Goal: Navigation & Orientation: Find specific page/section

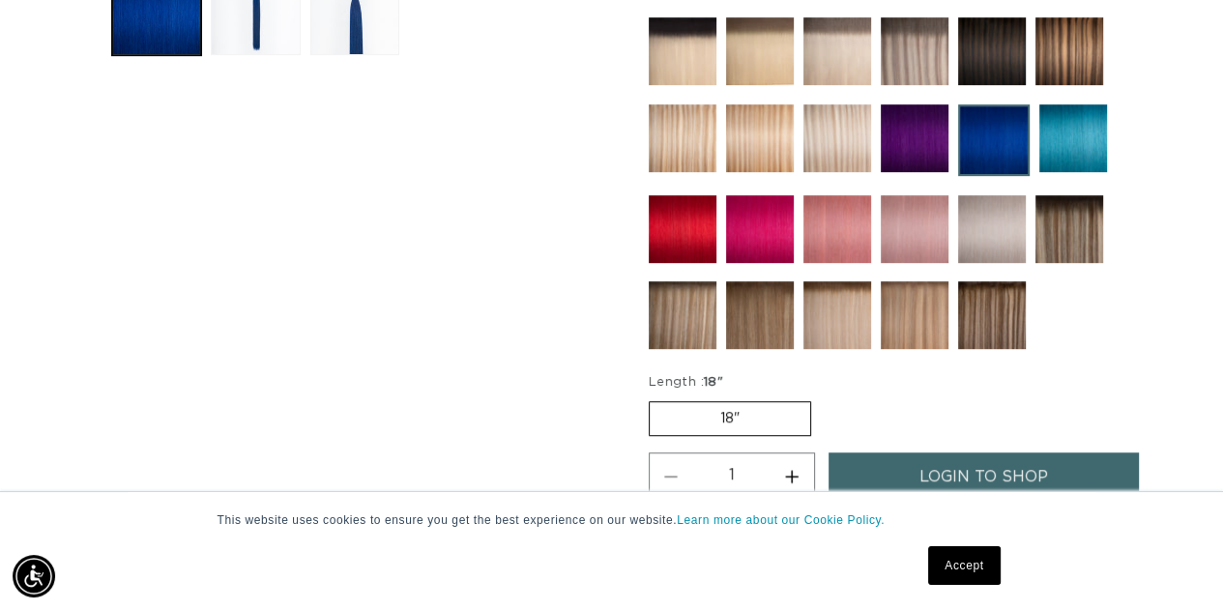
click at [920, 132] on img at bounding box center [915, 138] width 68 height 68
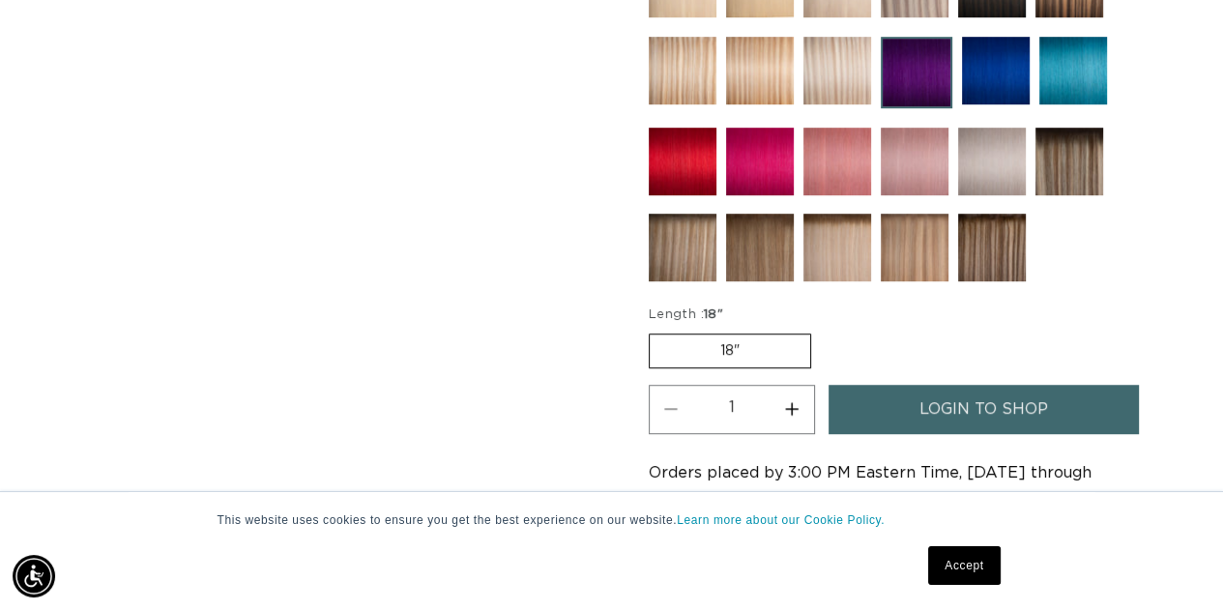
scroll to position [0, 2171]
click at [795, 407] on button "Increase quantity for Purple - Keratin Fusion" at bounding box center [793, 409] width 44 height 49
click at [669, 403] on button "Decrease quantity for Purple - Keratin Fusion" at bounding box center [672, 409] width 44 height 49
type input "1"
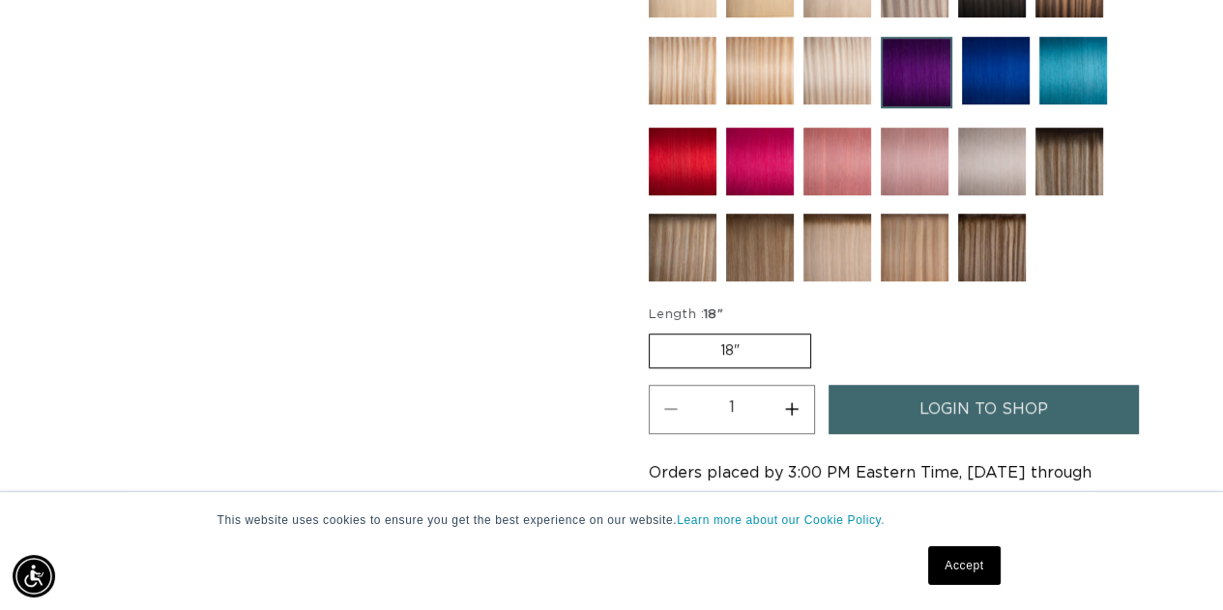
click at [984, 401] on span "login to shop" at bounding box center [984, 409] width 129 height 49
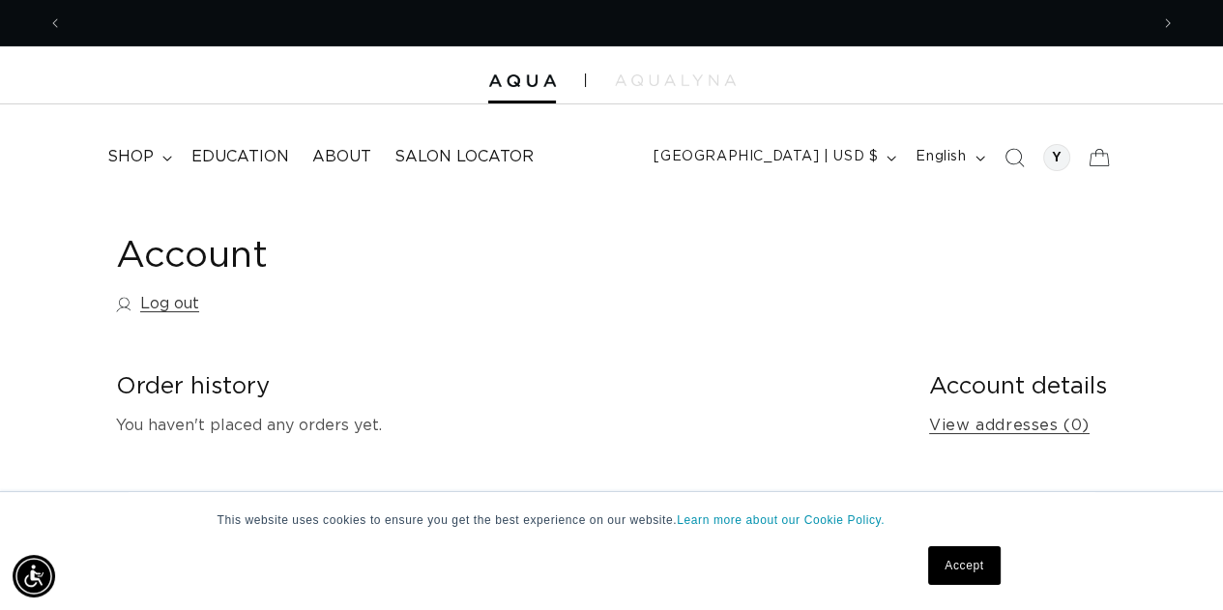
scroll to position [0, 1085]
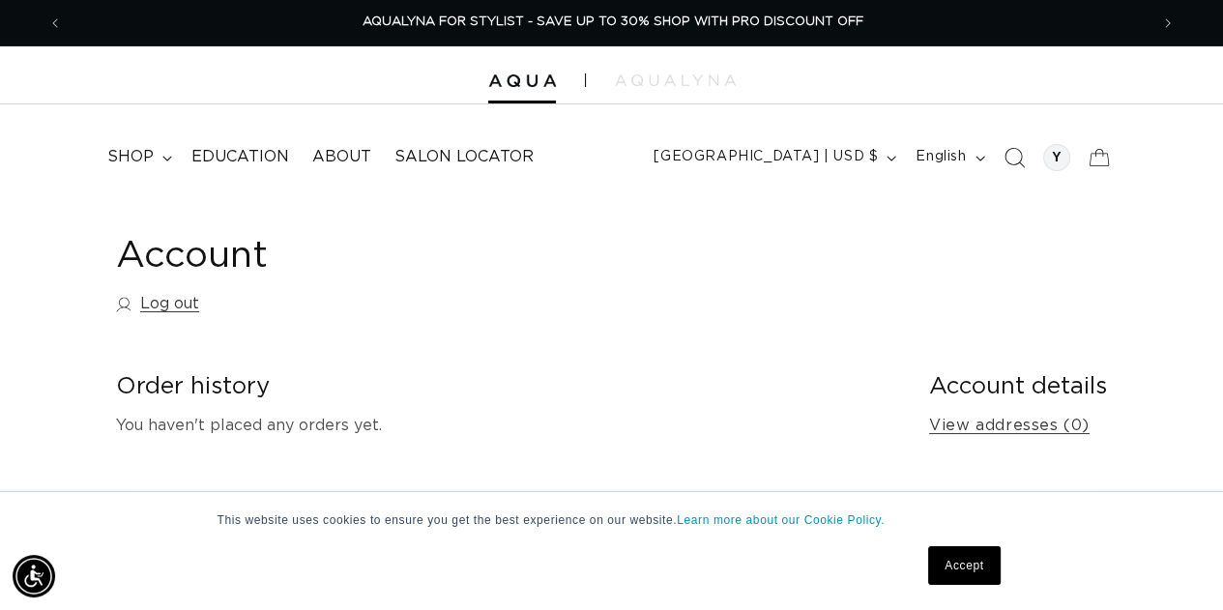
click at [1018, 163] on icon "Search" at bounding box center [1014, 157] width 20 height 20
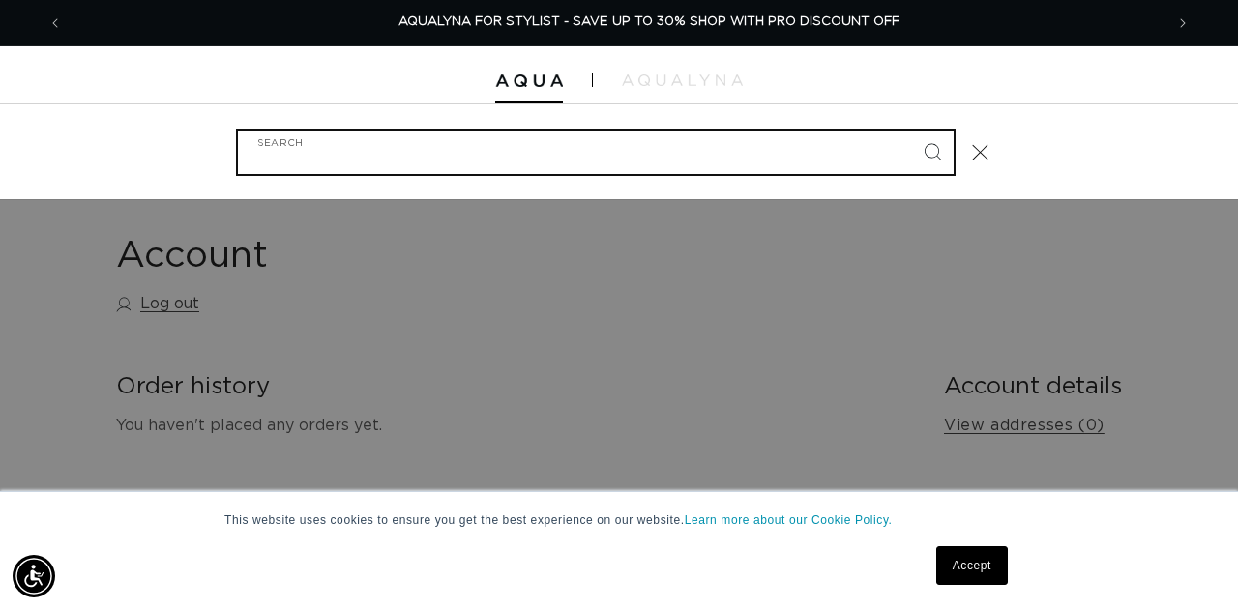
scroll to position [0, 2201]
click at [322, 152] on input "Search" at bounding box center [596, 153] width 716 height 44
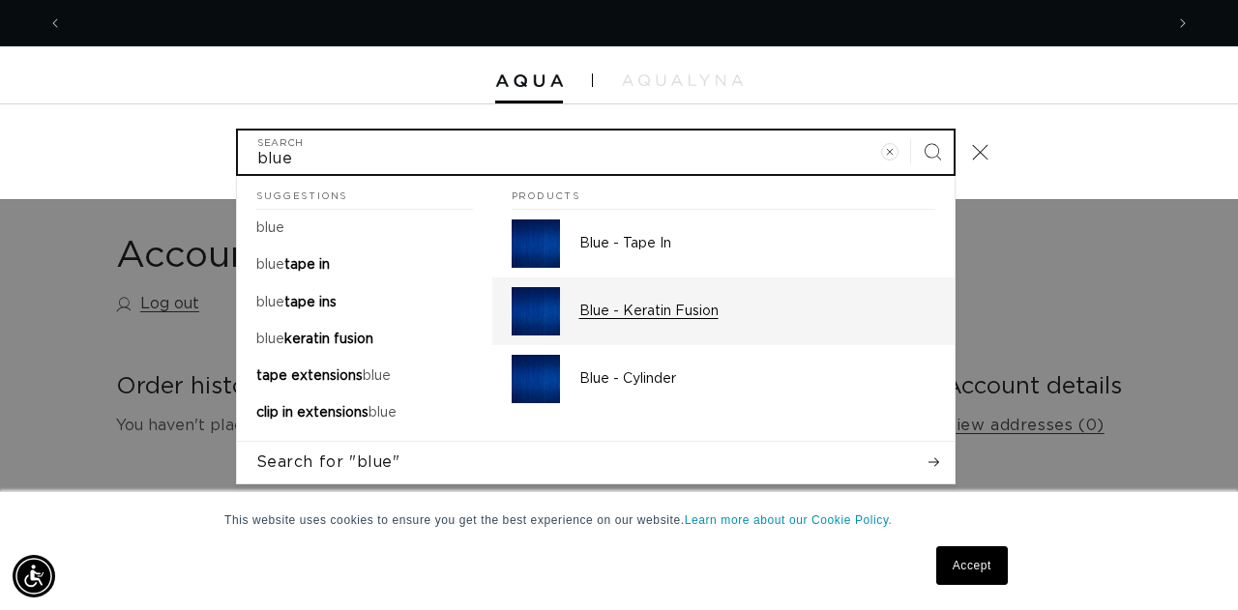
scroll to position [0, 0]
type input "blue"
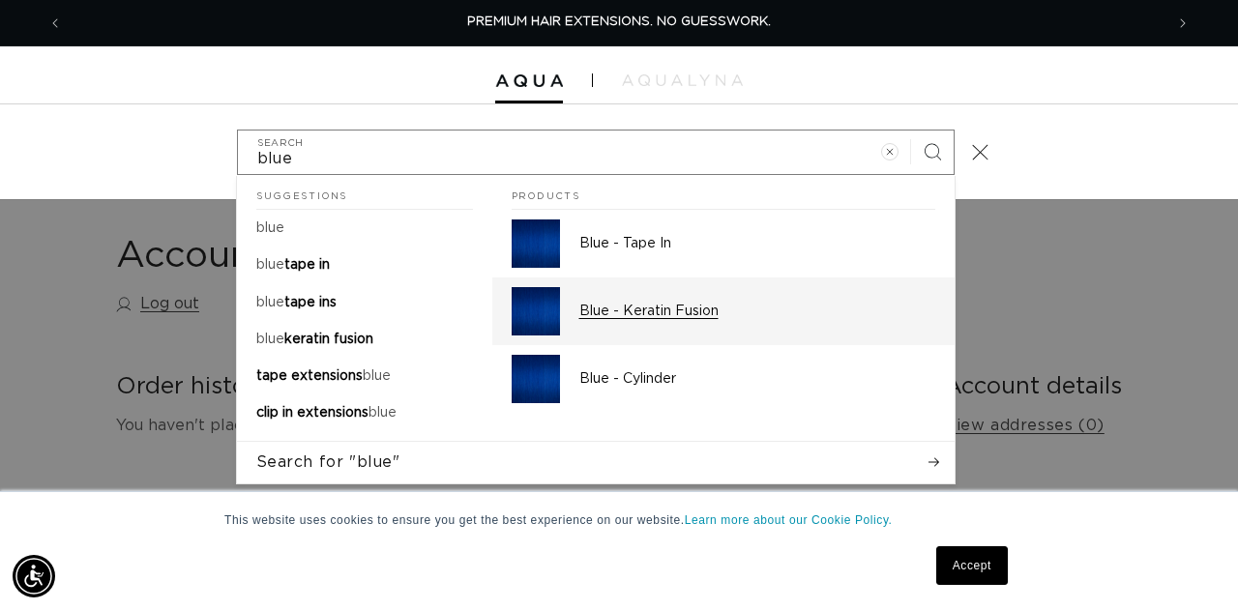
click at [630, 315] on p "Blue - Keratin Fusion" at bounding box center [757, 311] width 356 height 17
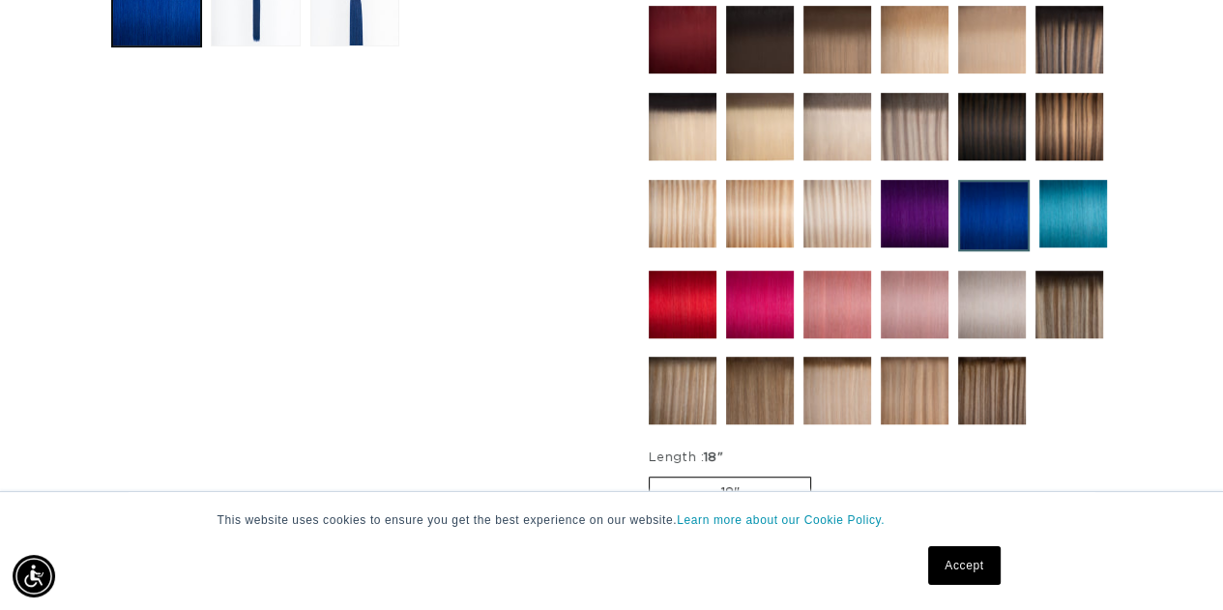
scroll to position [0, 2171]
click at [990, 216] on img at bounding box center [994, 216] width 72 height 72
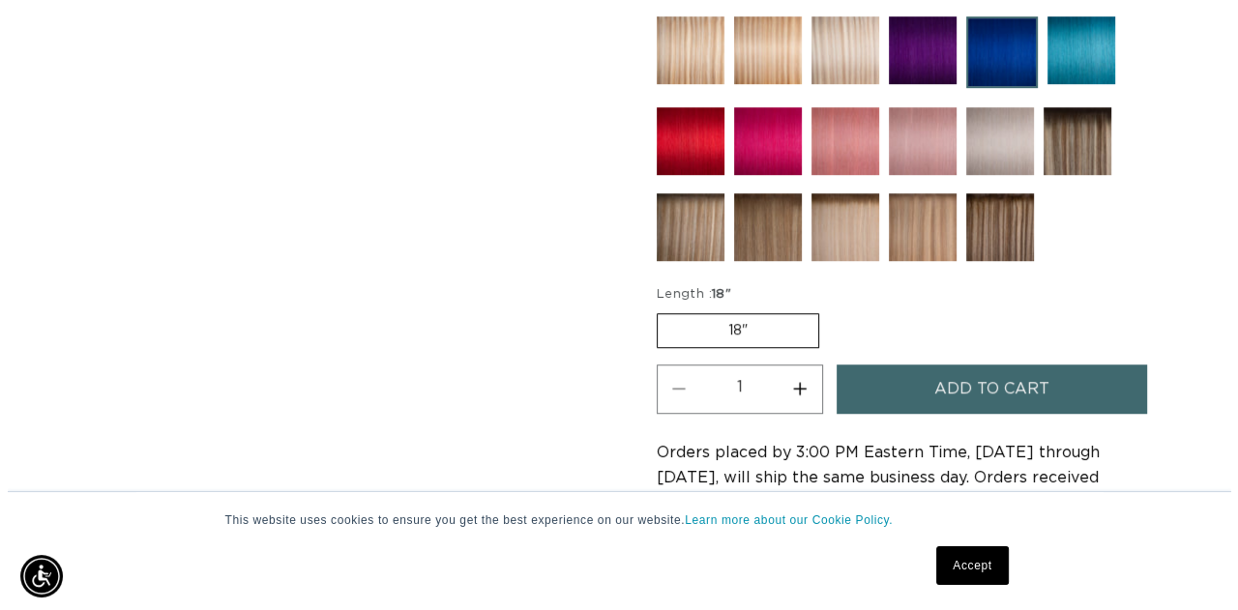
scroll to position [1044, 0]
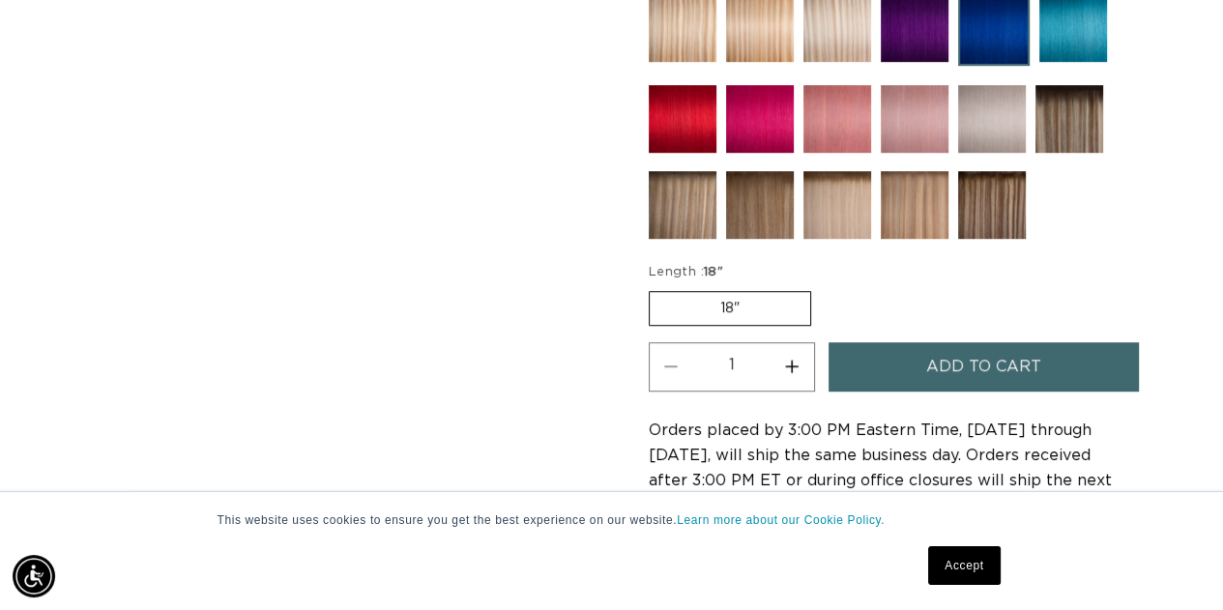
click at [1039, 359] on button "Add to cart" at bounding box center [984, 366] width 310 height 49
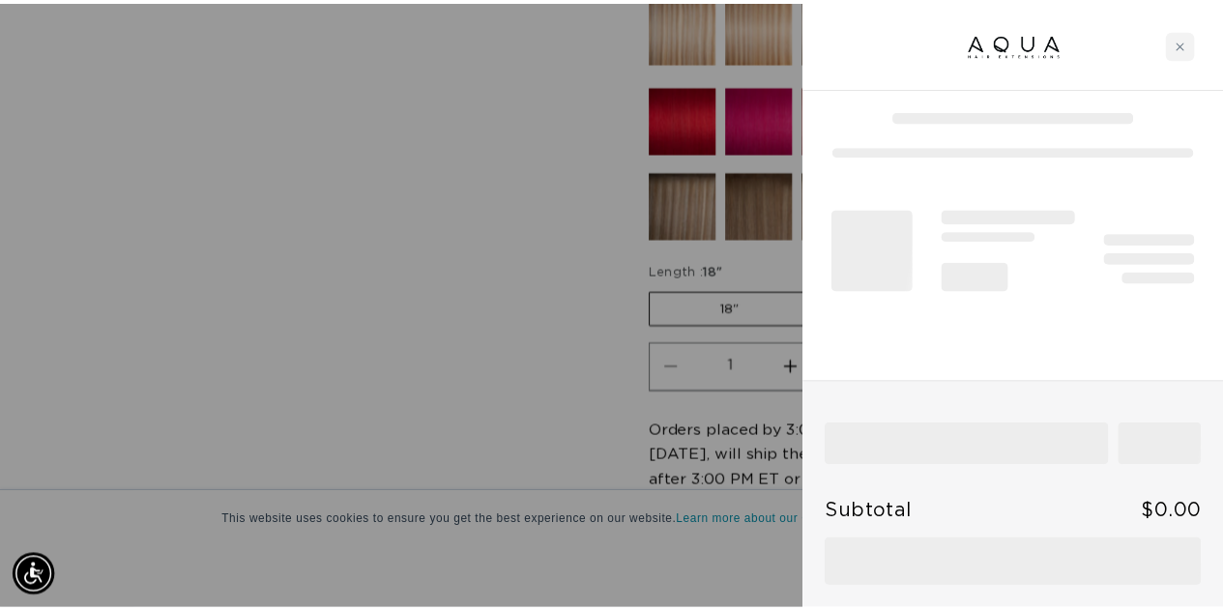
scroll to position [0, 2201]
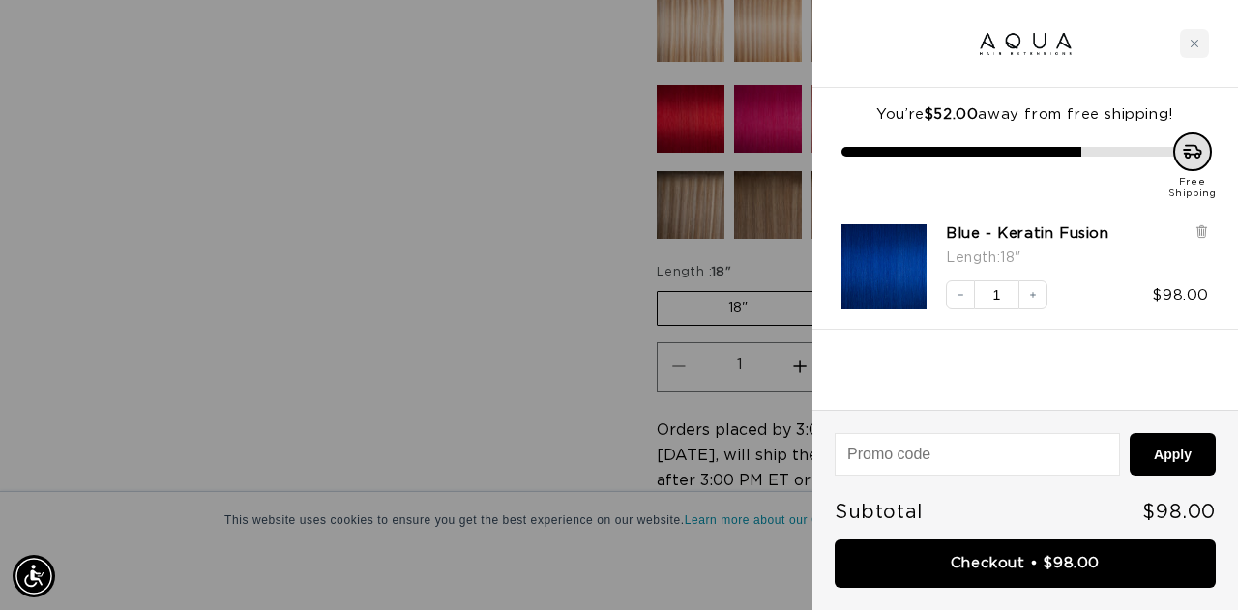
click at [262, 278] on div at bounding box center [619, 305] width 1238 height 610
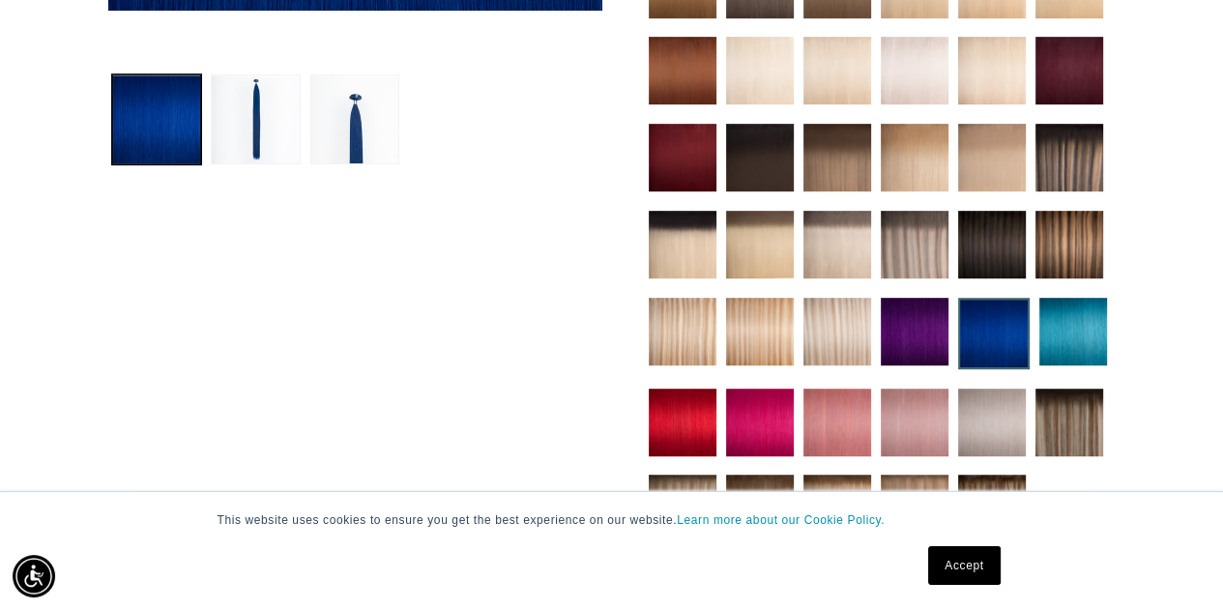
scroll to position [693, 0]
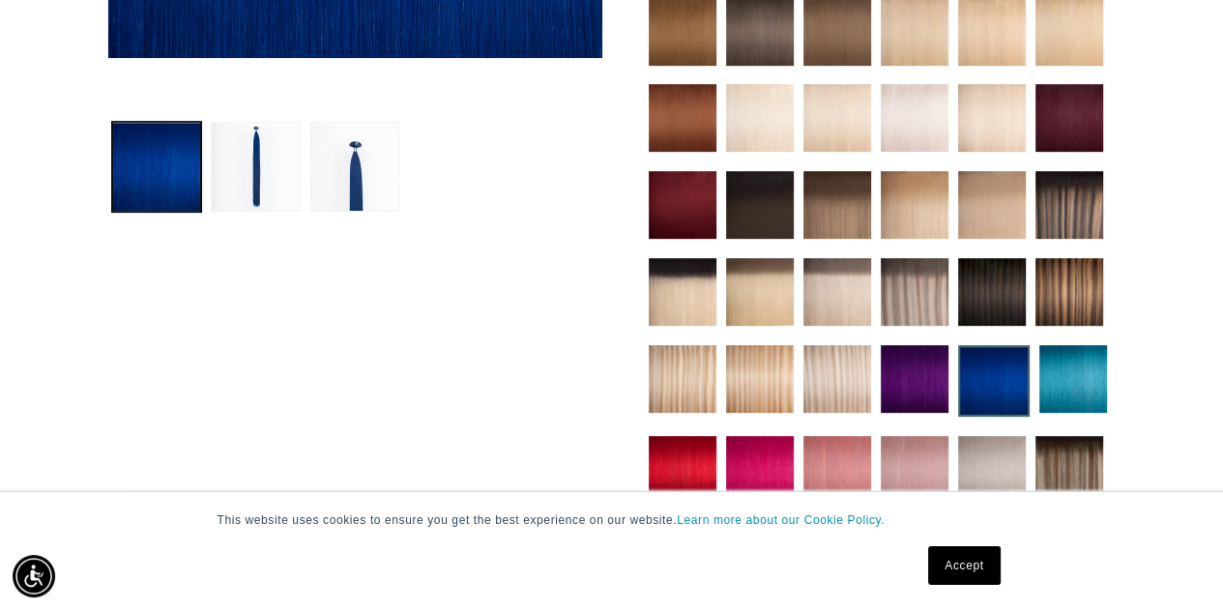
click at [919, 364] on img at bounding box center [915, 379] width 68 height 68
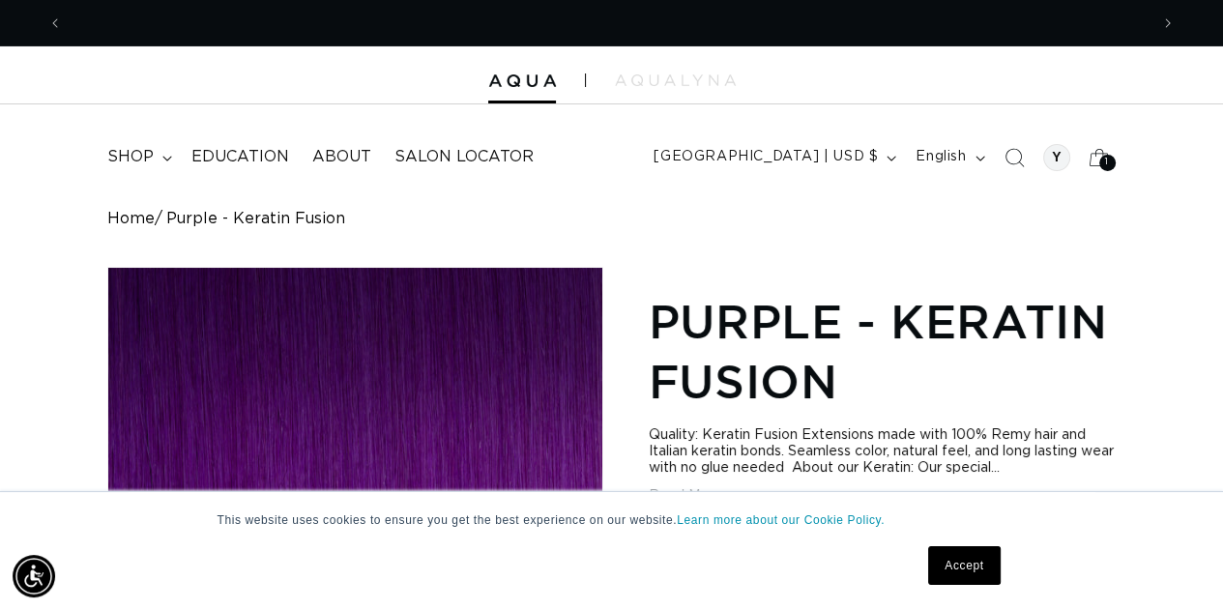
click at [964, 562] on link "Accept" at bounding box center [964, 565] width 72 height 39
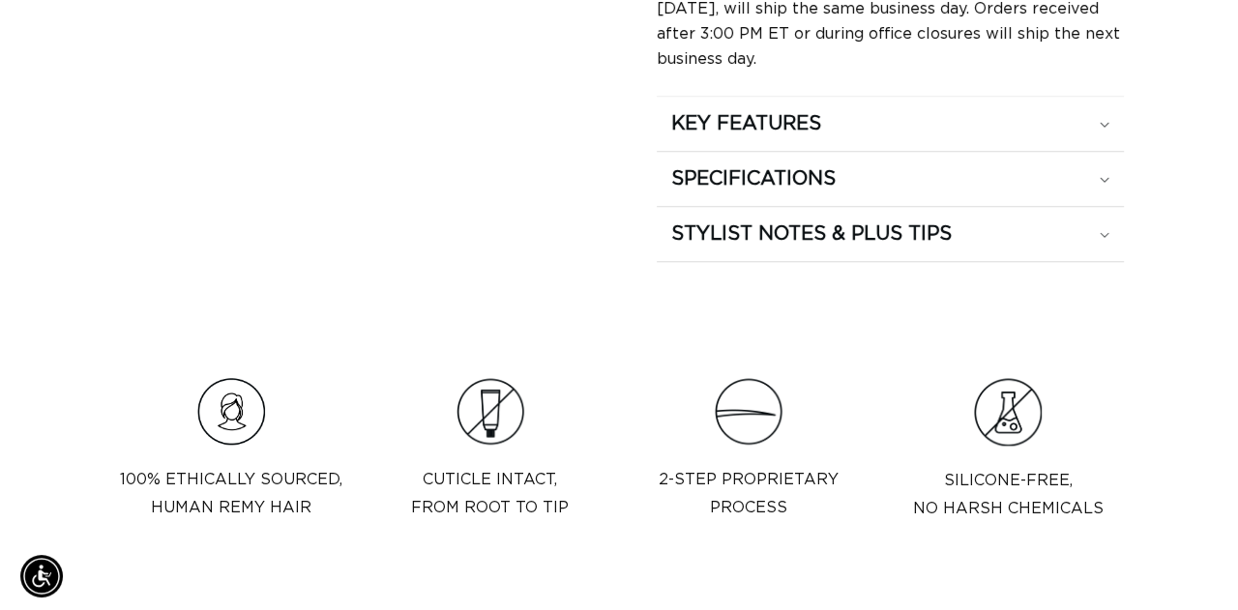
scroll to position [1222, 0]
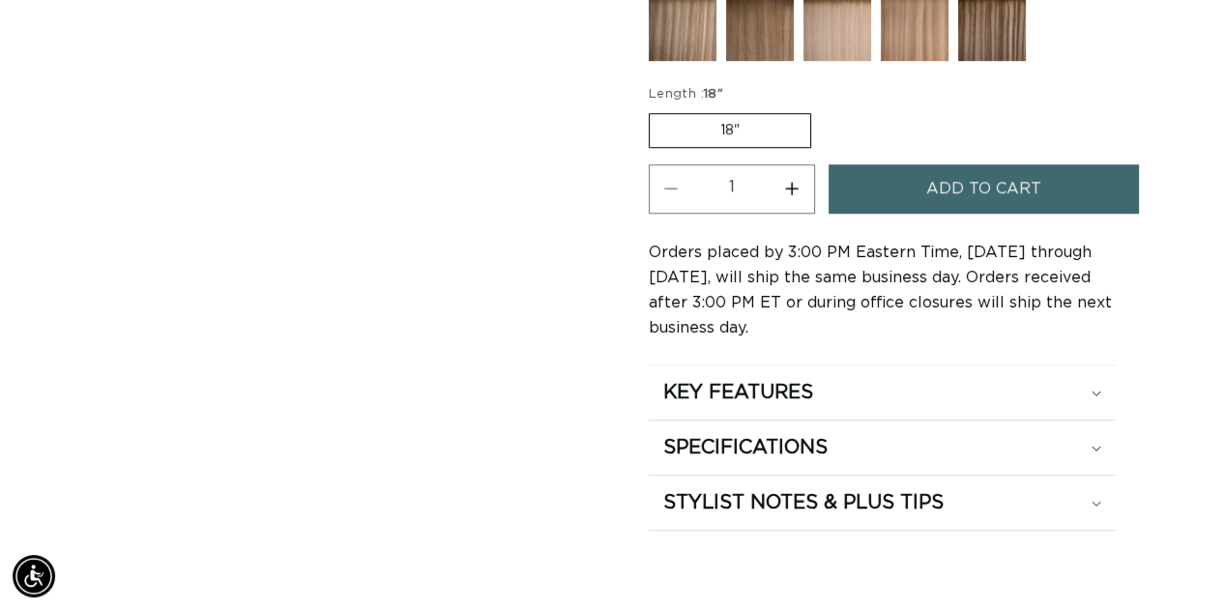
click at [953, 181] on span "Add to cart" at bounding box center [983, 188] width 115 height 49
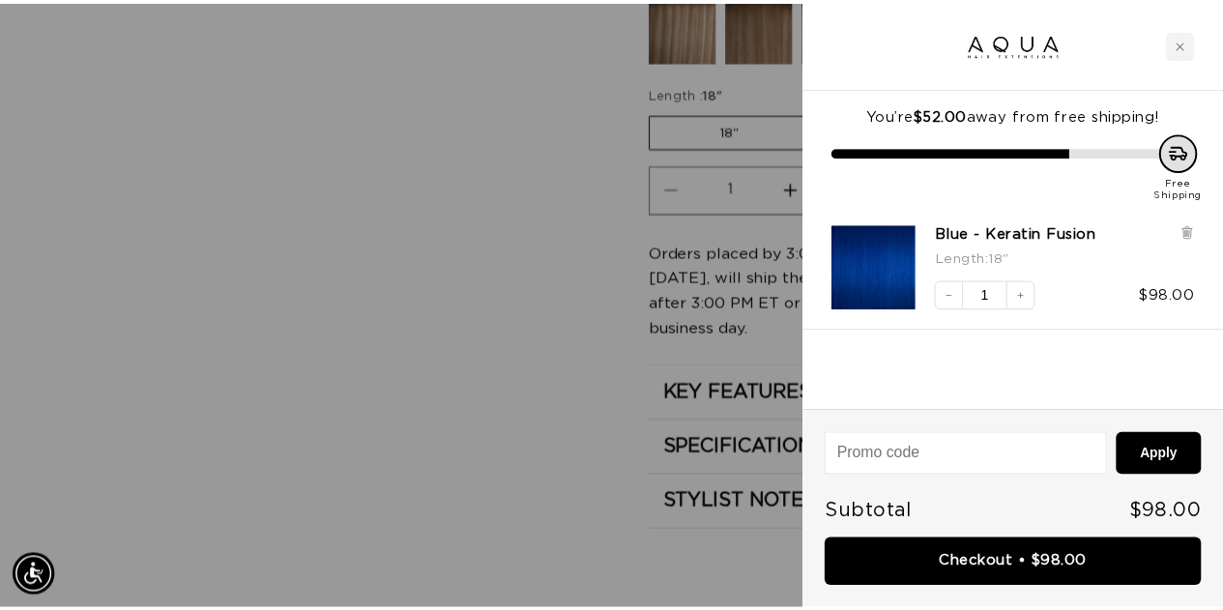
scroll to position [0, 0]
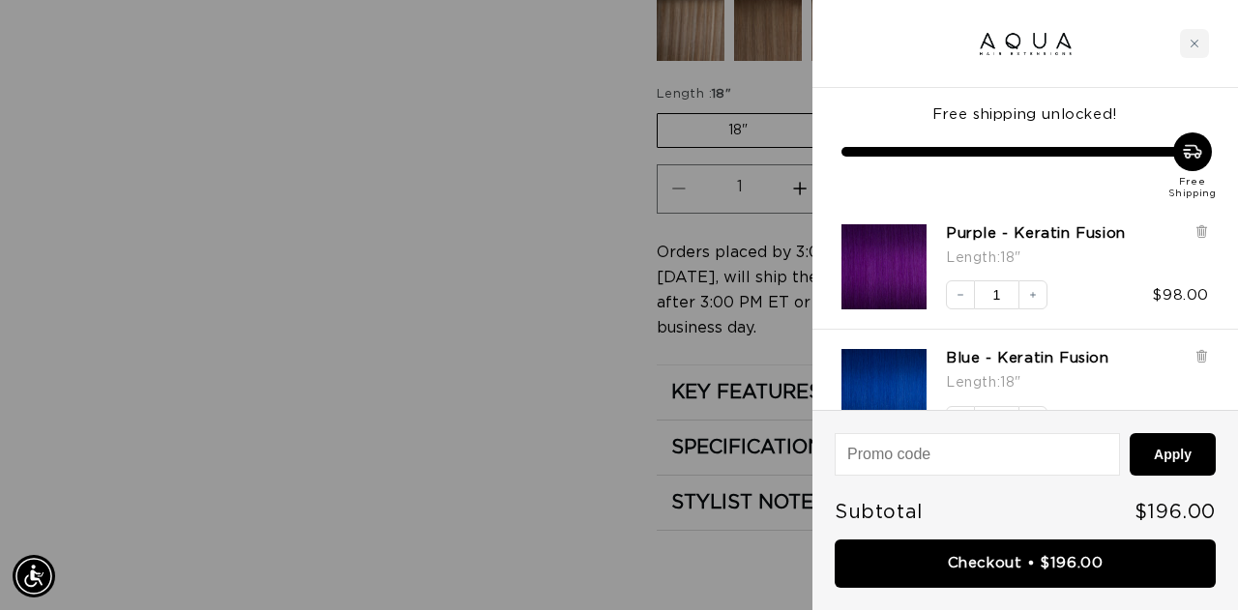
click at [431, 245] on div at bounding box center [619, 305] width 1238 height 610
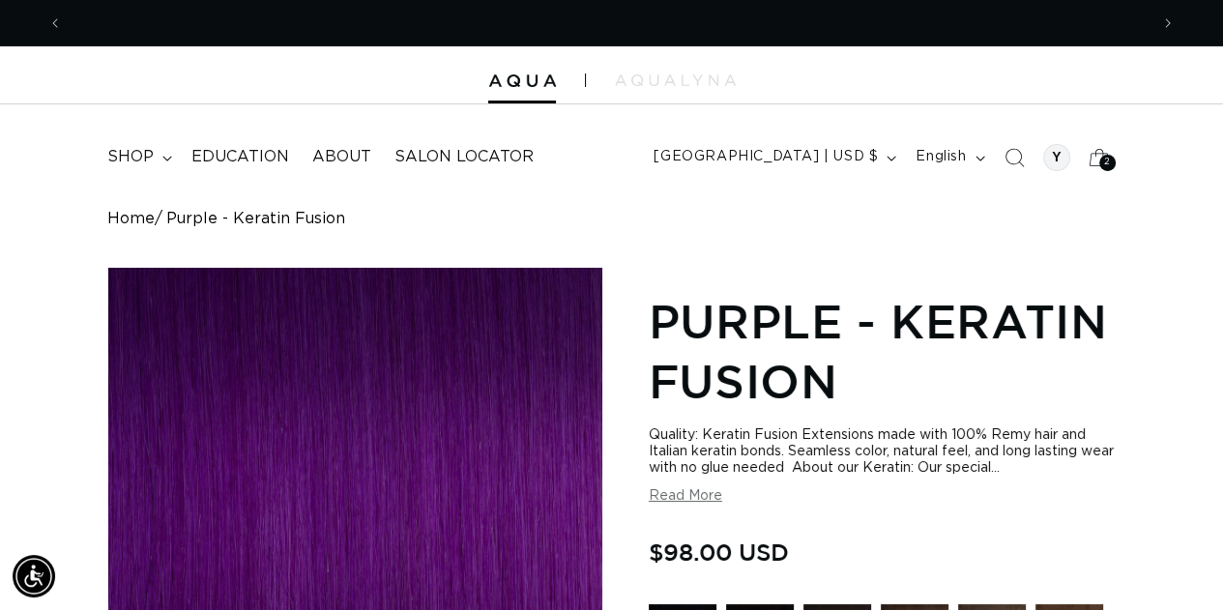
scroll to position [0, 2171]
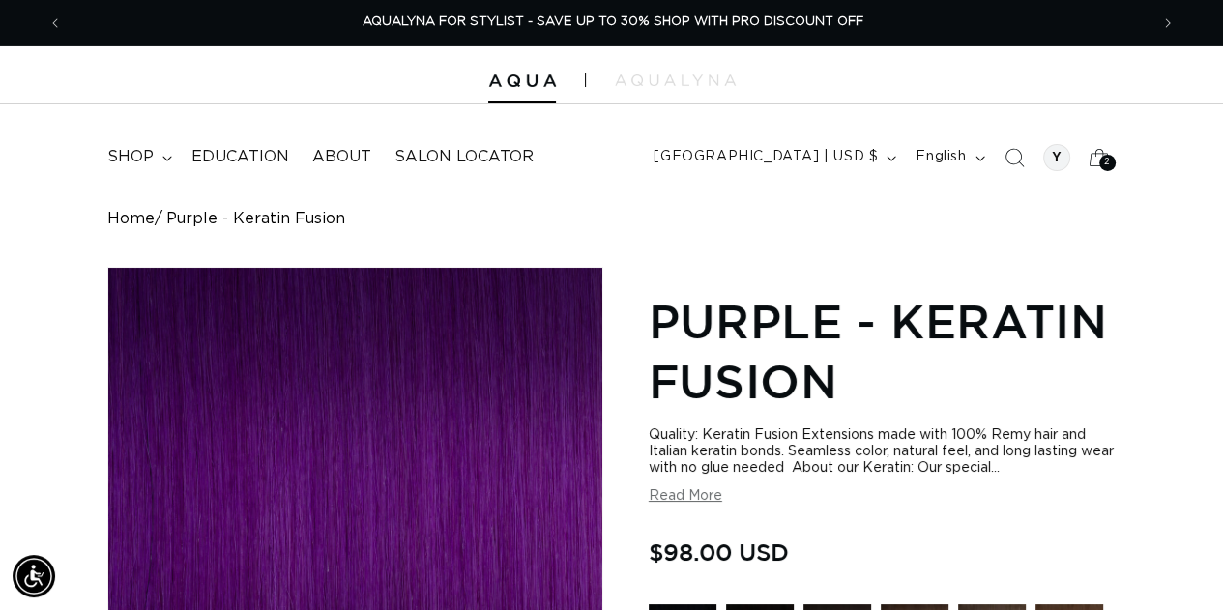
click at [896, 313] on h1 "Purple - Keratin Fusion" at bounding box center [883, 351] width 468 height 121
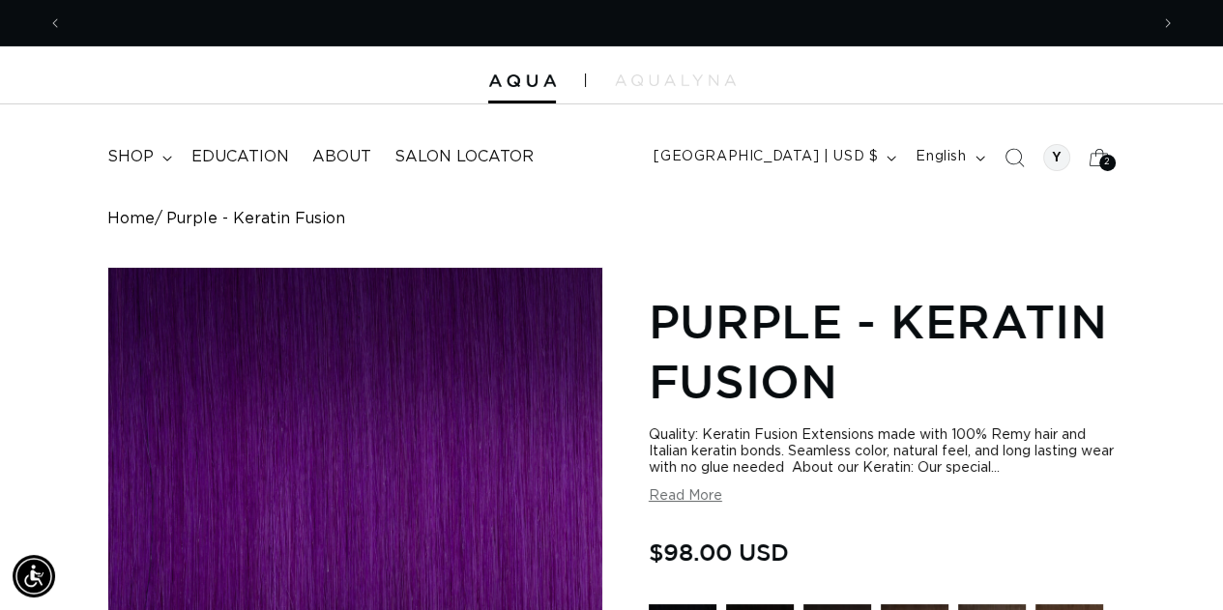
scroll to position [0, 0]
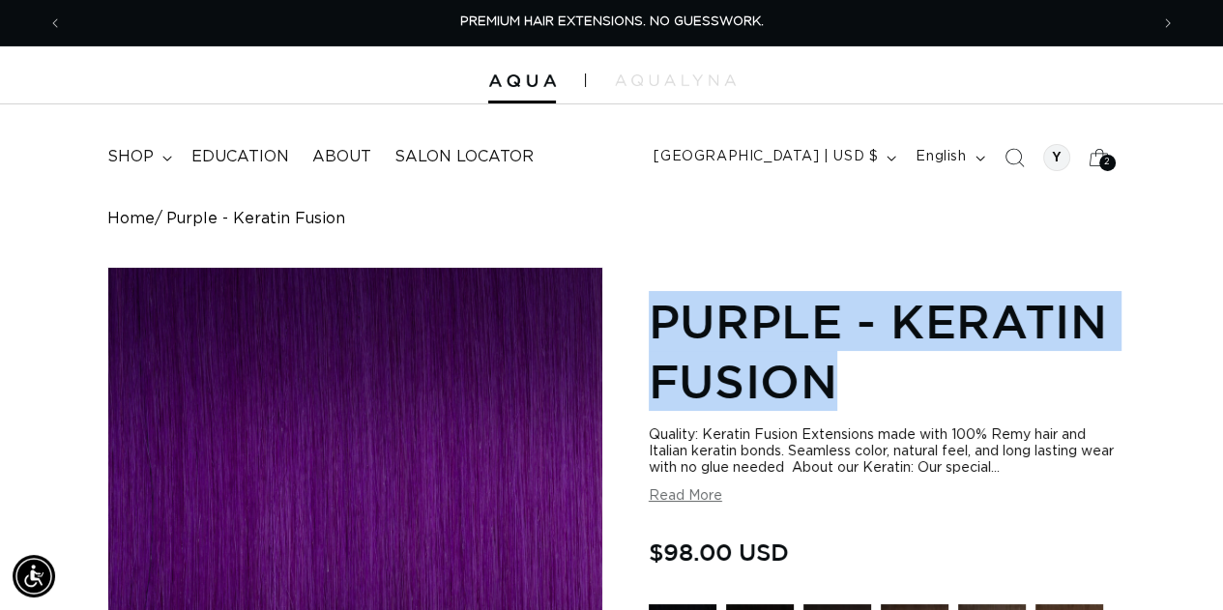
drag, startPoint x: 652, startPoint y: 307, endPoint x: 838, endPoint y: 382, distance: 200.9
click at [837, 382] on h1 "Purple - Keratin Fusion" at bounding box center [883, 351] width 468 height 121
copy h1 "Purple - Keratin Fusion"
click at [505, 154] on span "Salon Locator" at bounding box center [464, 157] width 139 height 20
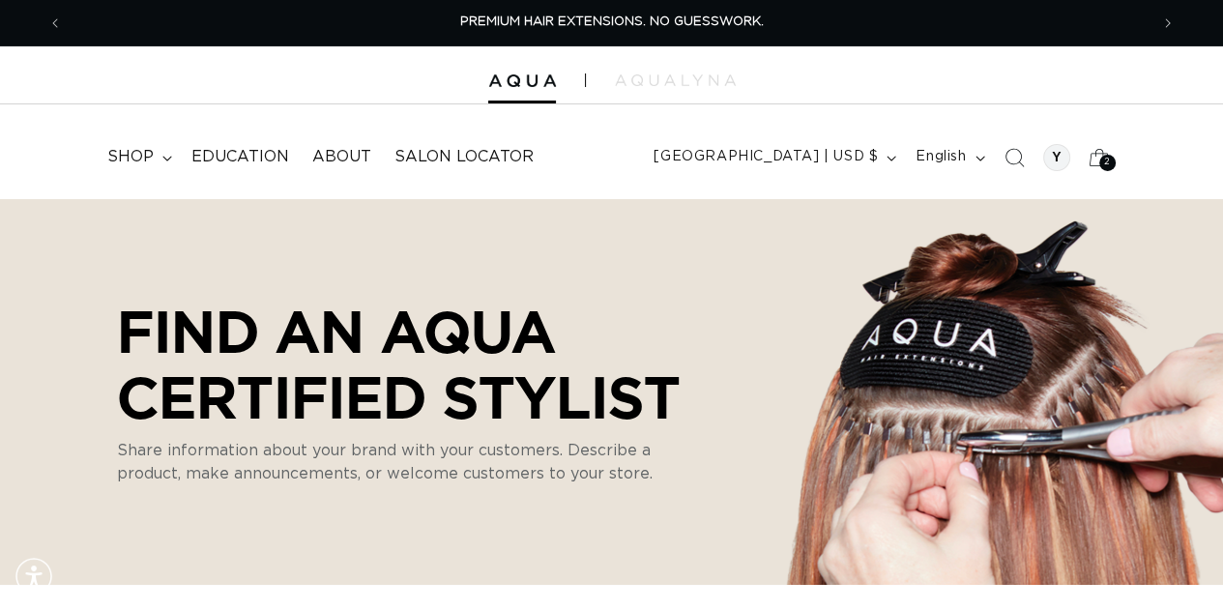
select select "m"
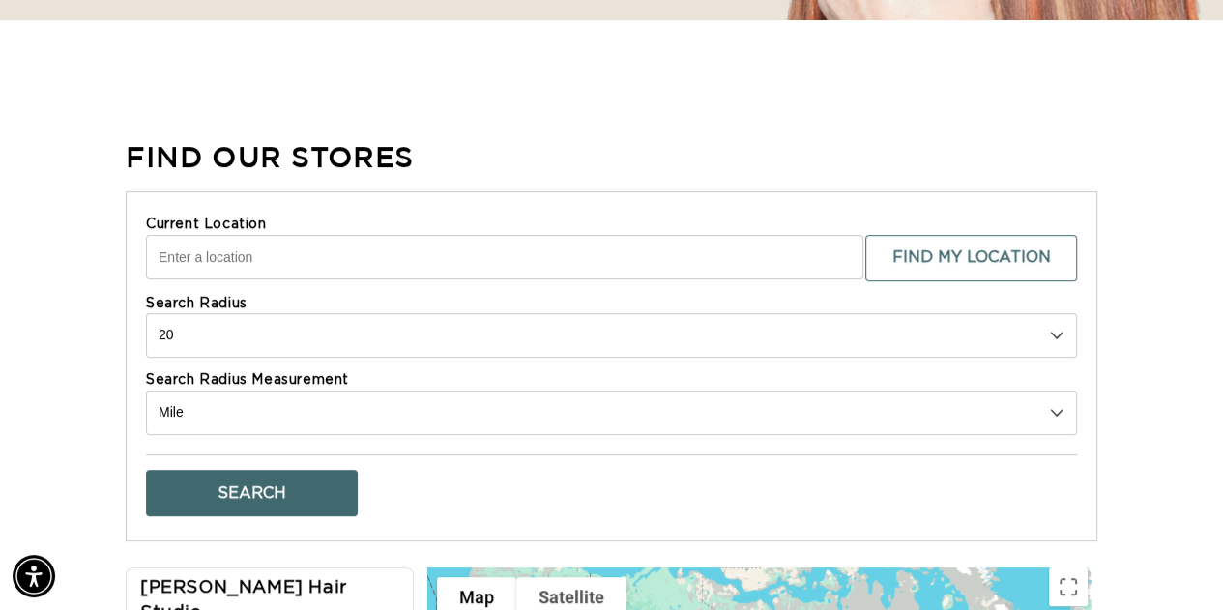
scroll to position [0, 2171]
click at [416, 260] on input "Current Location" at bounding box center [504, 257] width 717 height 44
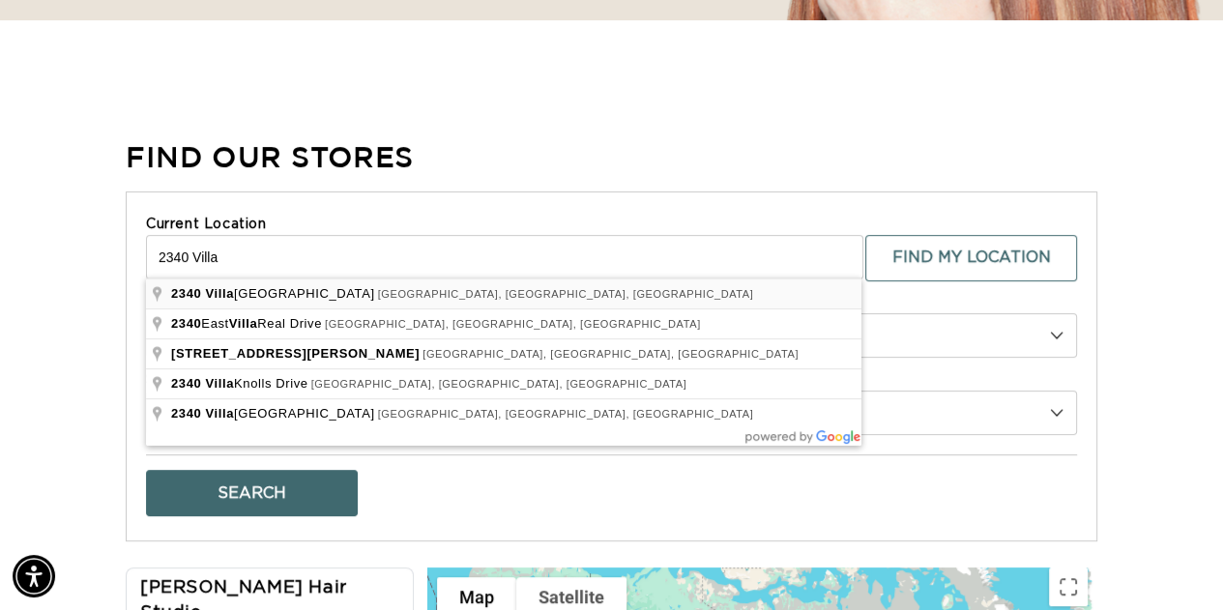
type input "2340 Villa Heights Road, Pasadena, CA, USA"
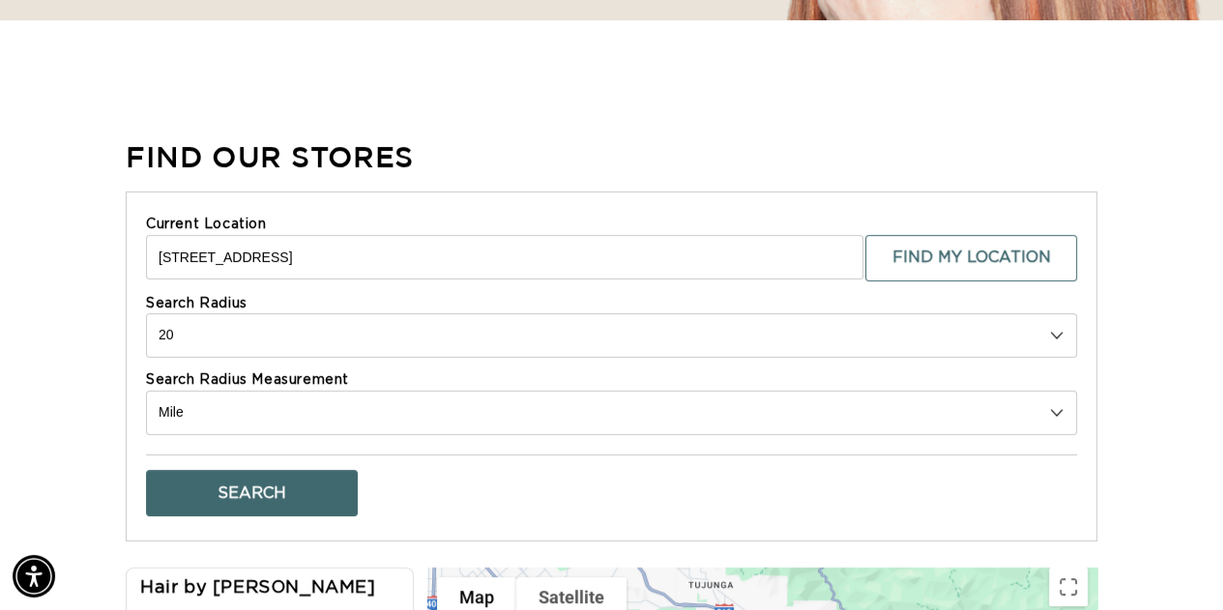
scroll to position [0, 1085]
click at [1054, 325] on select "10 20 30 40 No Limit" at bounding box center [611, 335] width 931 height 44
click at [146, 313] on select "10 20 30 40 No Limit" at bounding box center [611, 335] width 931 height 44
click at [302, 494] on button "Search" at bounding box center [252, 493] width 212 height 46
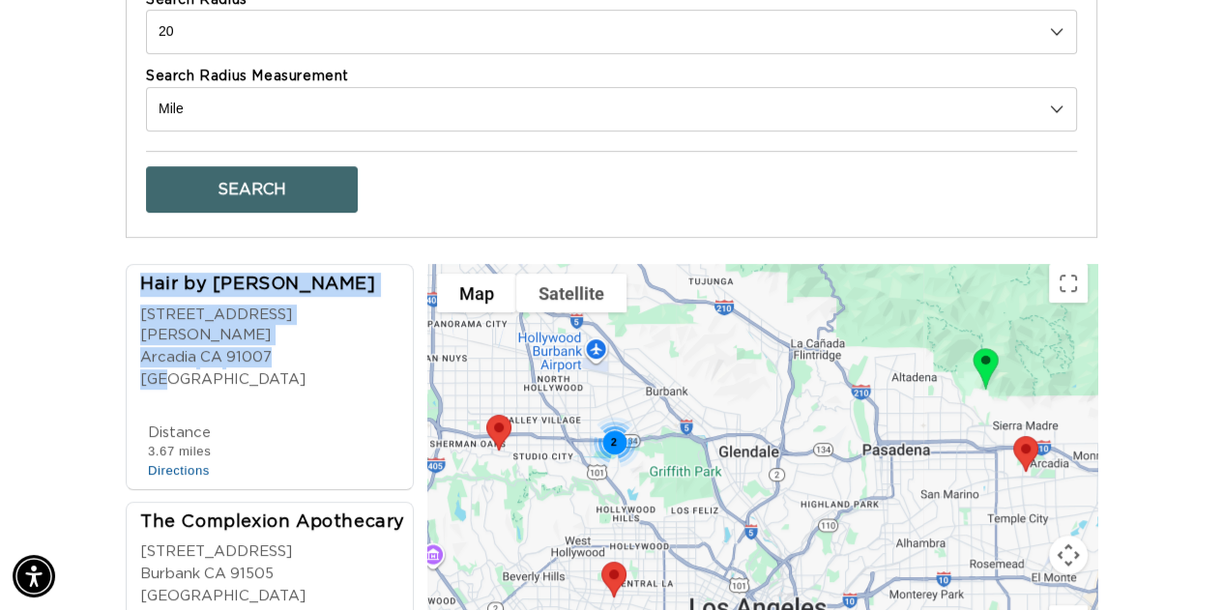
scroll to position [0, 1085]
drag, startPoint x: 313, startPoint y: 336, endPoint x: 134, endPoint y: 266, distance: 192.0
click at [134, 266] on li "Hair by Sonik 400 S Baldwin Ave Arcadia CA 91007 USA Phone Number 18189135767 D…" at bounding box center [270, 377] width 288 height 226
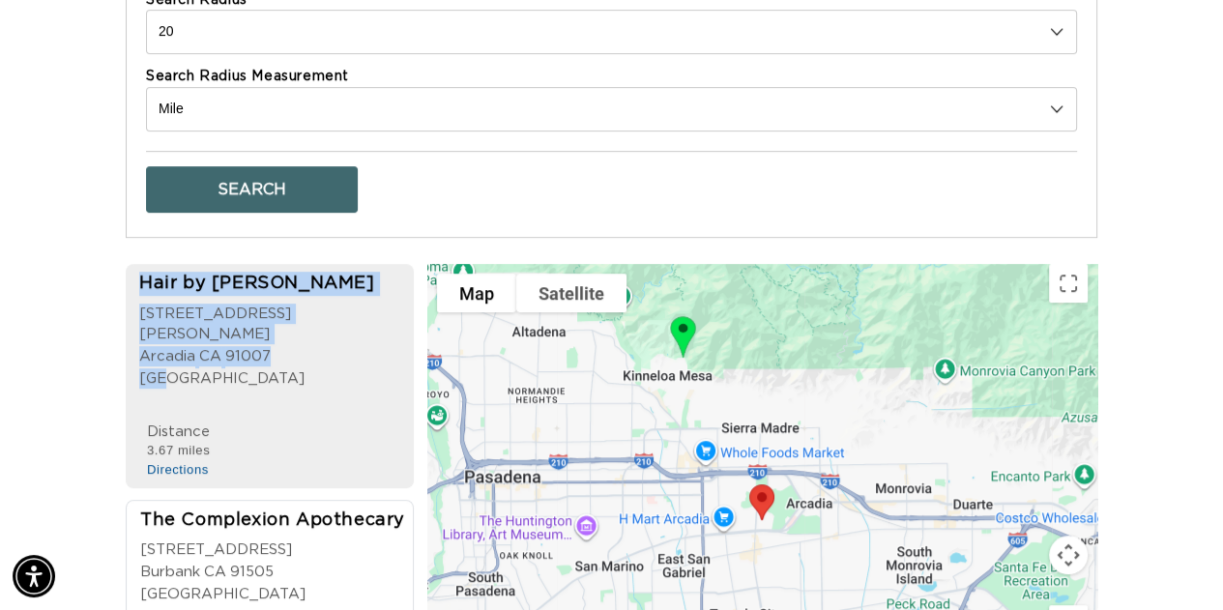
scroll to position [0, 2171]
copy div "Hair by Sonik 400 S Baldwin Ave Arcadia CA 91007 USA"
click at [763, 492] on img at bounding box center [762, 502] width 41 height 51
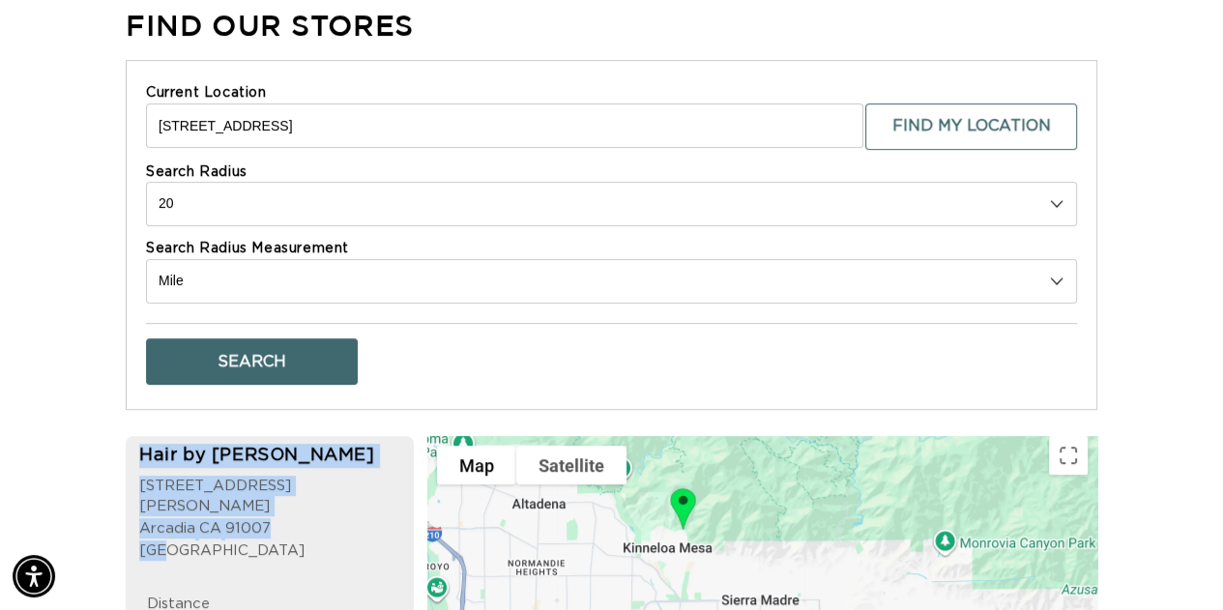
scroll to position [0, 1085]
click at [1023, 201] on select "10 20 30 40 No Limit" at bounding box center [611, 204] width 931 height 44
select select "10"
click at [146, 182] on select "10 20 30 40 No Limit" at bounding box center [611, 204] width 931 height 44
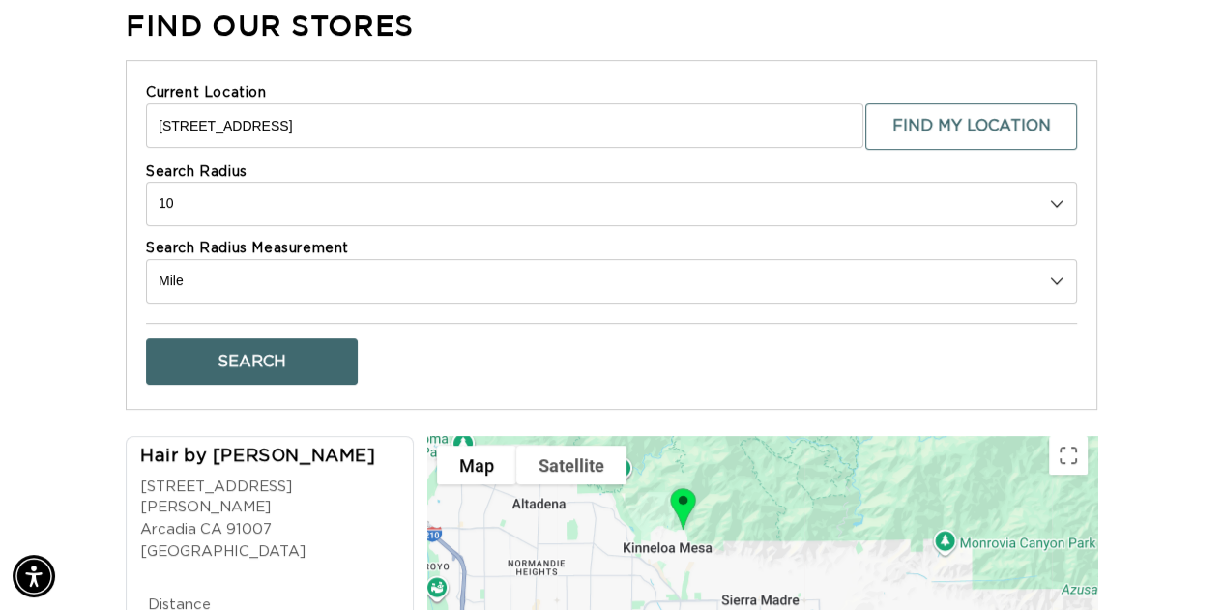
scroll to position [0, 2171]
click at [303, 348] on button "Search" at bounding box center [252, 361] width 212 height 46
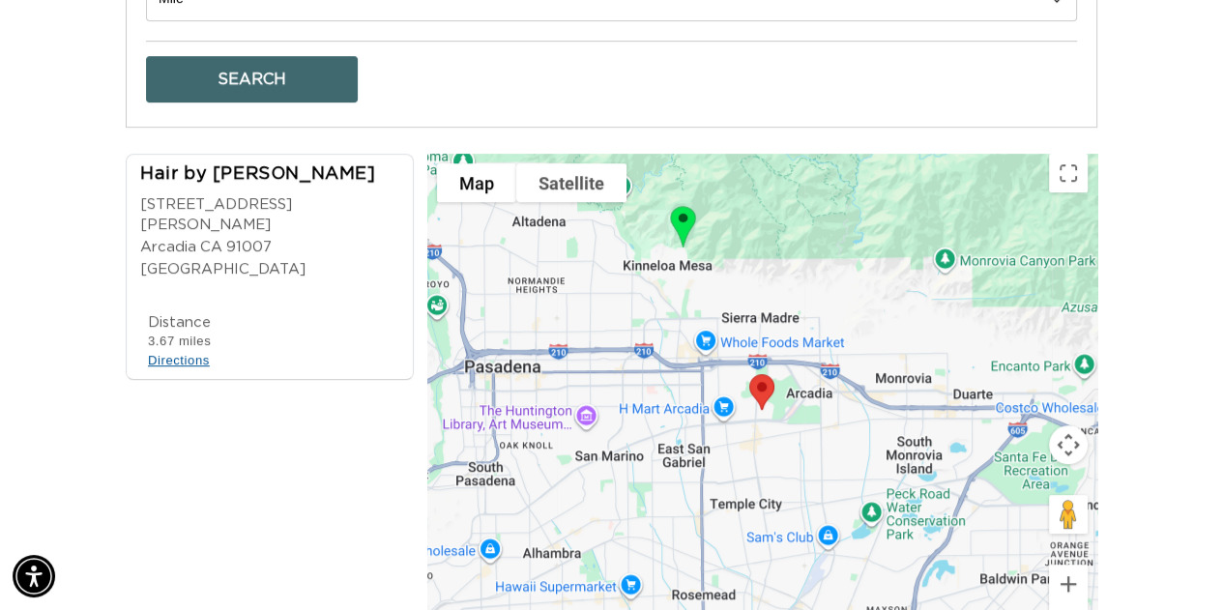
click at [180, 353] on link "Directions" at bounding box center [179, 360] width 62 height 15
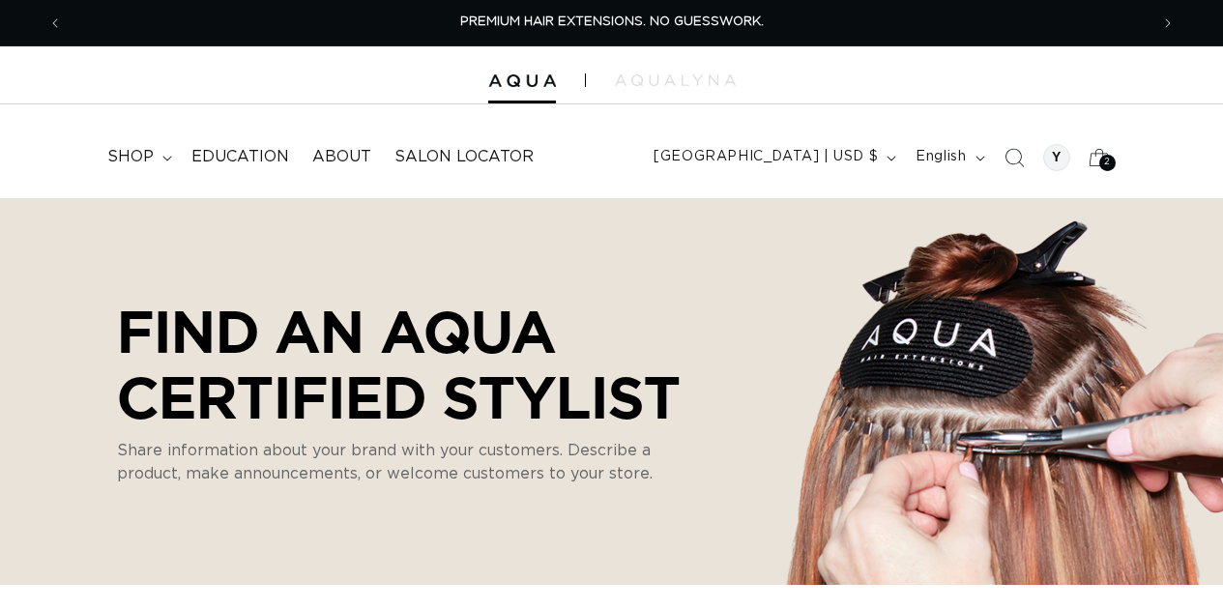
select select "m"
